Goal: Transaction & Acquisition: Purchase product/service

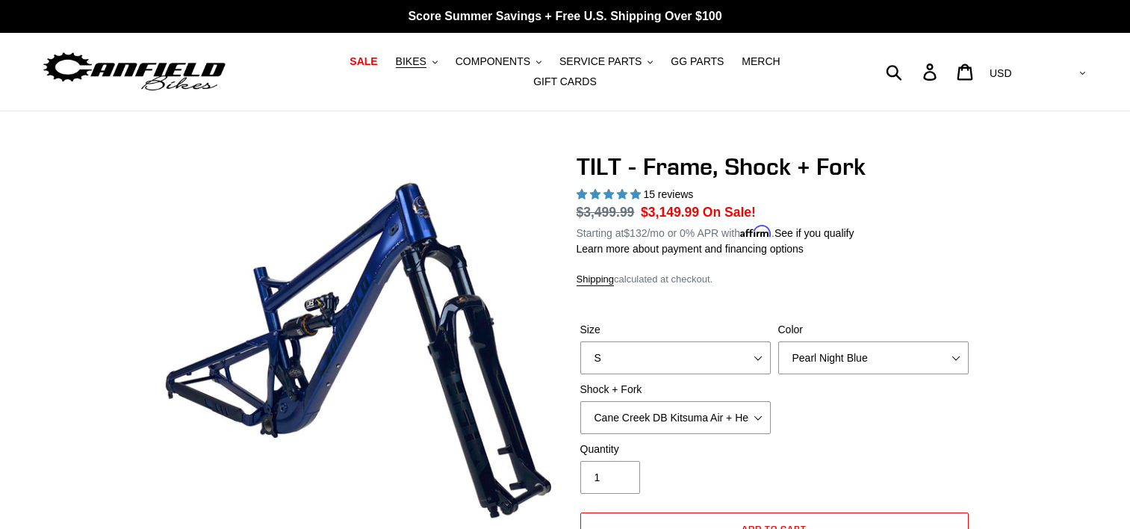
select select "highest-rating"
click at [715, 346] on select "S M L XL" at bounding box center [675, 357] width 190 height 33
select select "M"
click at [580, 341] on select "S M L XL" at bounding box center [675, 357] width 190 height 33
click at [694, 405] on select "Cane Creek DB Kitsuma Air + Helm MKII 140mm Cane Creek DB Kitsuma Air + Fox 36 …" at bounding box center [675, 417] width 190 height 33
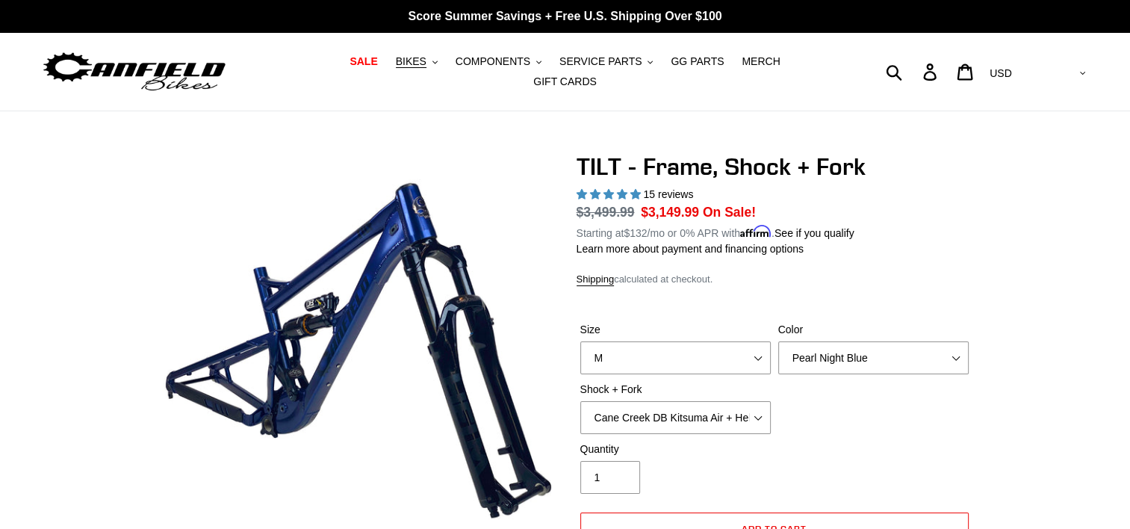
click at [848, 388] on div "Size S M L XL Color Pearl Night Blue Shock + Fork Cane Creek DB Kitsuma Air + H…" at bounding box center [774, 381] width 396 height 119
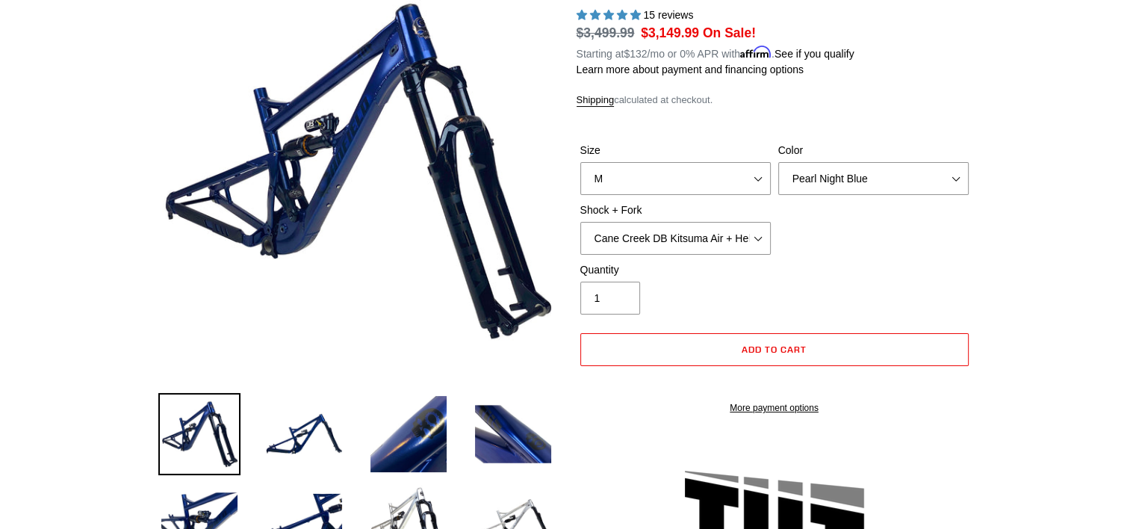
scroll to position [209, 0]
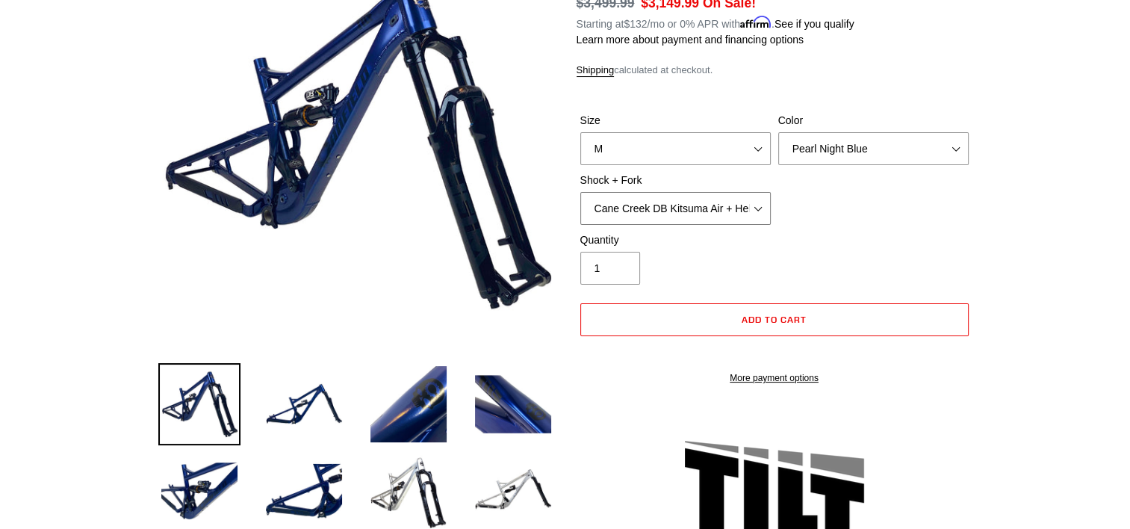
click at [658, 203] on select "Cane Creek DB Kitsuma Air + Helm MKII 140mm Cane Creek DB Kitsuma Air + Fox 36 …" at bounding box center [675, 208] width 190 height 33
click at [580, 192] on select "Cane Creek DB Kitsuma Air + Helm MKII 140mm Cane Creek DB Kitsuma Air + Fox 36 …" at bounding box center [675, 208] width 190 height 33
click at [782, 236] on div "Quantity 1" at bounding box center [774, 262] width 396 height 60
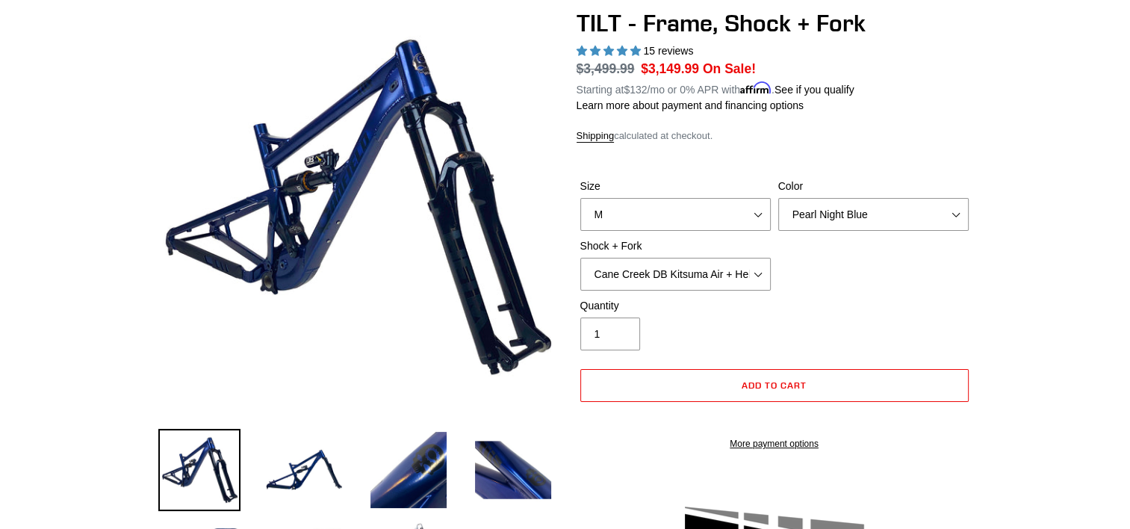
scroll to position [119, 0]
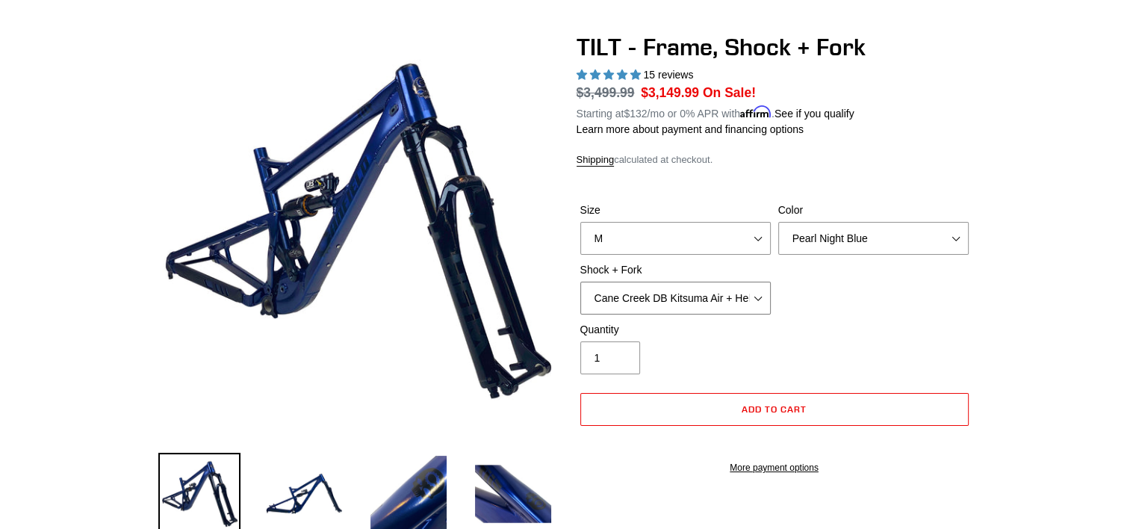
click at [708, 282] on select "Cane Creek DB Kitsuma Air + Helm MKII 140mm Cane Creek DB Kitsuma Air + Fox 36 …" at bounding box center [675, 297] width 190 height 33
click at [580, 281] on select "Cane Creek DB Kitsuma Air + Helm MKII 140mm Cane Creek DB Kitsuma Air + Fox 36 …" at bounding box center [675, 297] width 190 height 33
click at [691, 284] on select "Cane Creek DB Kitsuma Air + Helm MKII 140mm Cane Creek DB Kitsuma Air + Fox 36 …" at bounding box center [675, 297] width 190 height 33
click at [580, 281] on select "Cane Creek DB Kitsuma Air + Helm MKII 140mm Cane Creek DB Kitsuma Air + Fox 36 …" at bounding box center [675, 297] width 190 height 33
click at [658, 293] on select "Cane Creek DB Kitsuma Air + Helm MKII 140mm Cane Creek DB Kitsuma Air + Fox 36 …" at bounding box center [675, 297] width 190 height 33
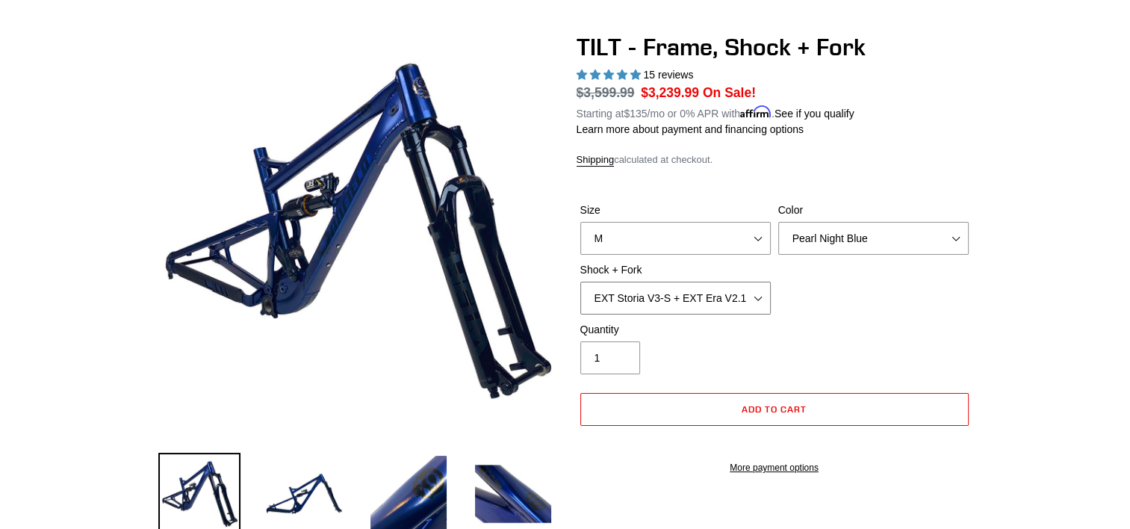
click at [580, 281] on select "Cane Creek DB Kitsuma Air + Helm MKII 140mm Cane Creek DB Kitsuma Air + Fox 36 …" at bounding box center [675, 297] width 190 height 33
click at [654, 286] on select "Cane Creek DB Kitsuma Air + Helm MKII 140mm Cane Creek DB Kitsuma Air + Fox 36 …" at bounding box center [675, 297] width 190 height 33
click at [580, 281] on select "Cane Creek DB Kitsuma Air + Helm MKII 140mm Cane Creek DB Kitsuma Air + Fox 36 …" at bounding box center [675, 297] width 190 height 33
click at [667, 283] on select "Cane Creek DB Kitsuma Air + Helm MKII 140mm Cane Creek DB Kitsuma Air + Fox 36 …" at bounding box center [675, 297] width 190 height 33
click at [580, 281] on select "Cane Creek DB Kitsuma Air + Helm MKII 140mm Cane Creek DB Kitsuma Air + Fox 36 …" at bounding box center [675, 297] width 190 height 33
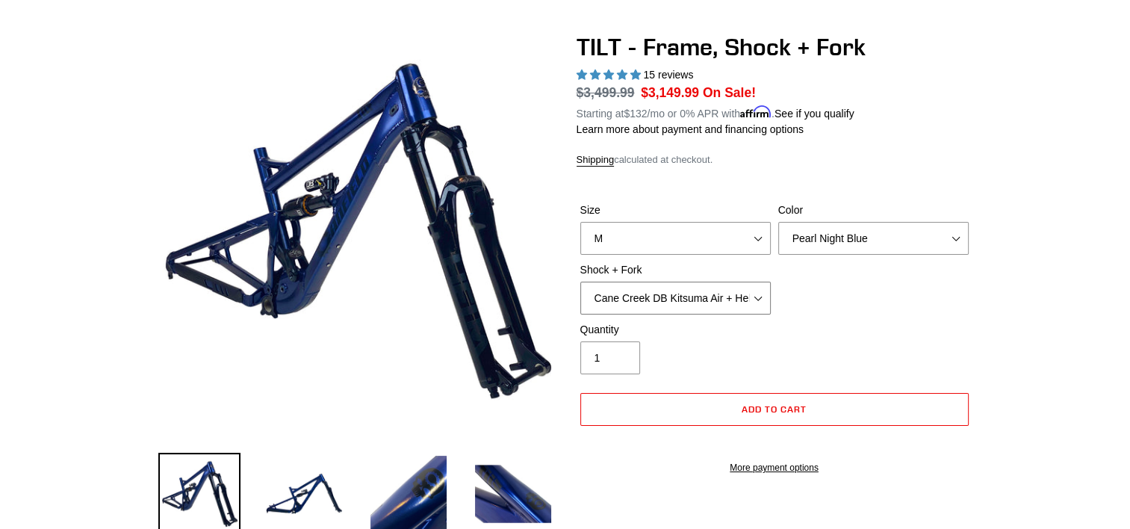
click at [693, 288] on select "Cane Creek DB Kitsuma Air + Helm MKII 140mm Cane Creek DB Kitsuma Air + Fox 36 …" at bounding box center [675, 297] width 190 height 33
click at [645, 289] on select "Cane Creek DB Kitsuma Air + Helm MKII 140mm Cane Creek DB Kitsuma Air + Fox 36 …" at bounding box center [675, 297] width 190 height 33
select select "Fox Float X + Fox 36 Grip X Factory 150mm"
click at [580, 281] on select "Cane Creek DB Kitsuma Air + Helm MKII 140mm Cane Creek DB Kitsuma Air + Fox 36 …" at bounding box center [675, 297] width 190 height 33
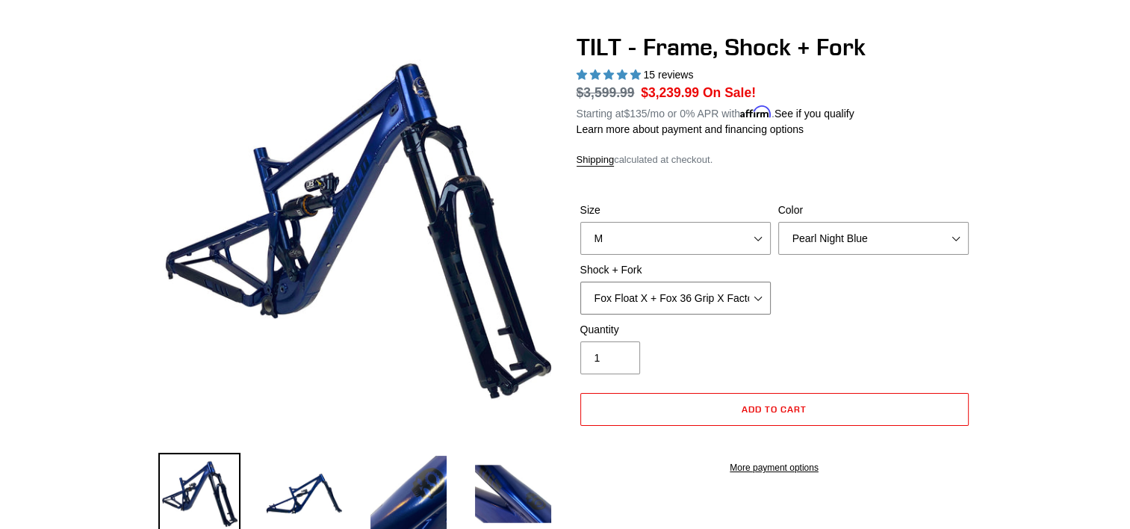
click at [660, 286] on select "Cane Creek DB Kitsuma Air + Helm MKII 140mm Cane Creek DB Kitsuma Air + Fox 36 …" at bounding box center [675, 297] width 190 height 33
click at [580, 281] on select "Cane Creek DB Kitsuma Air + Helm MKII 140mm Cane Creek DB Kitsuma Air + Fox 36 …" at bounding box center [675, 297] width 190 height 33
click at [754, 289] on select "Cane Creek DB Kitsuma Air + Helm MKII 140mm Cane Creek DB Kitsuma Air + Fox 36 …" at bounding box center [675, 297] width 190 height 33
click at [580, 281] on select "Cane Creek DB Kitsuma Air + Helm MKII 140mm Cane Creek DB Kitsuma Air + Fox 36 …" at bounding box center [675, 297] width 190 height 33
click at [696, 40] on h1 "TILT - Frame, Shock + Fork" at bounding box center [774, 47] width 396 height 28
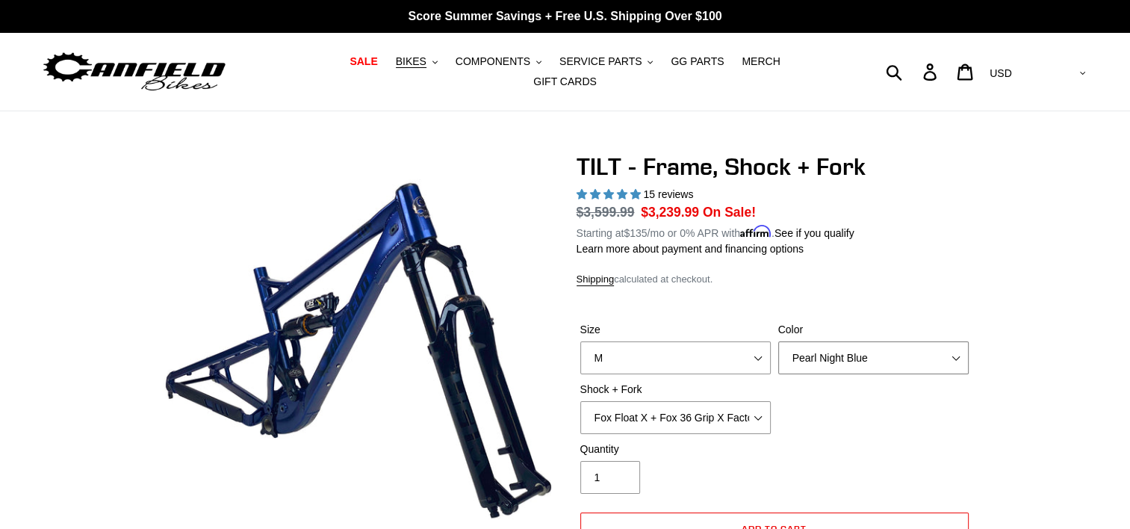
click at [822, 349] on select "Pearl Night Blue" at bounding box center [873, 357] width 190 height 33
click at [778, 341] on select "Pearl Night Blue" at bounding box center [873, 357] width 190 height 33
click at [714, 152] on h1 "TILT - Frame, Shock + Fork" at bounding box center [774, 166] width 396 height 28
